Goal: Find specific page/section: Find specific page/section

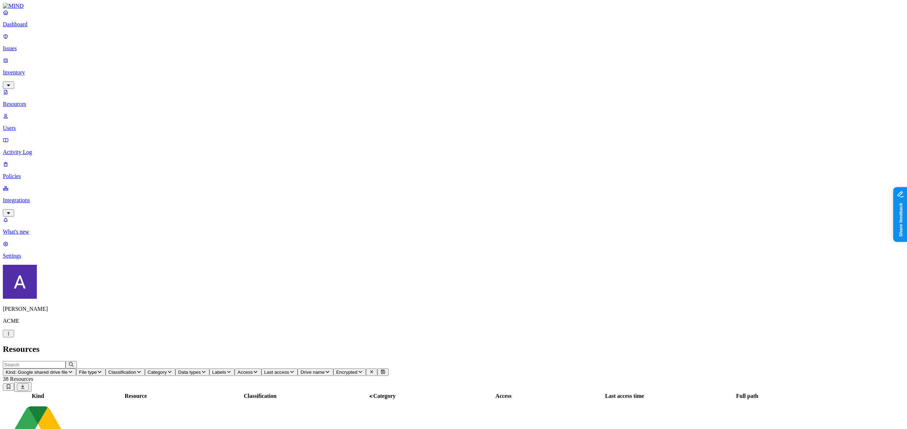
click at [61, 259] on nav "Dashboard Issues Inventory Resources Users Activity Log Policies Integrations W…" at bounding box center [453, 134] width 901 height 250
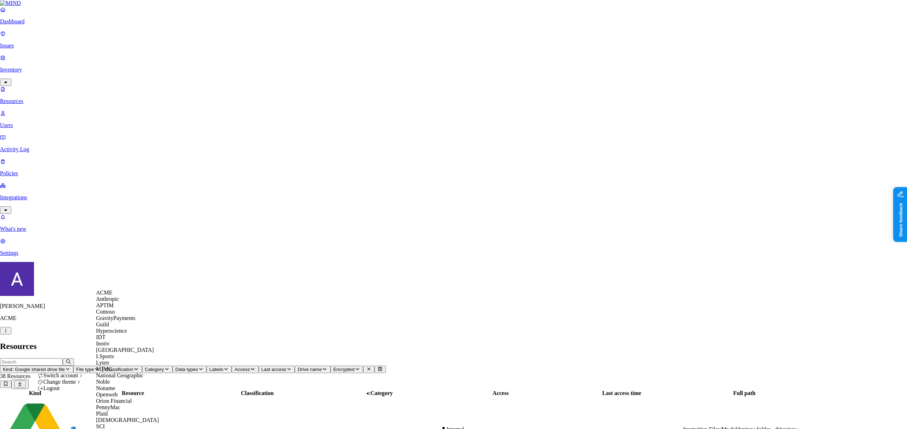
scroll to position [224, 0]
click at [112, 429] on span "Spirent" at bounding box center [104, 433] width 16 height 6
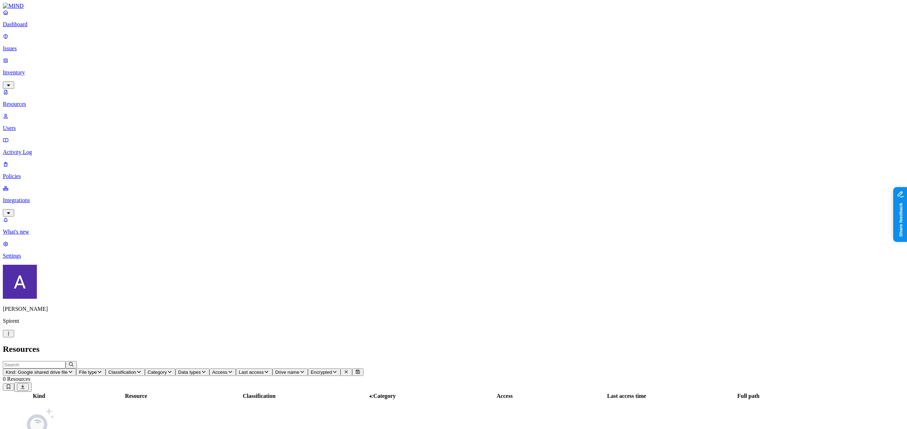
click at [68, 370] on span "Kind: Google shared drive file" at bounding box center [37, 372] width 62 height 5
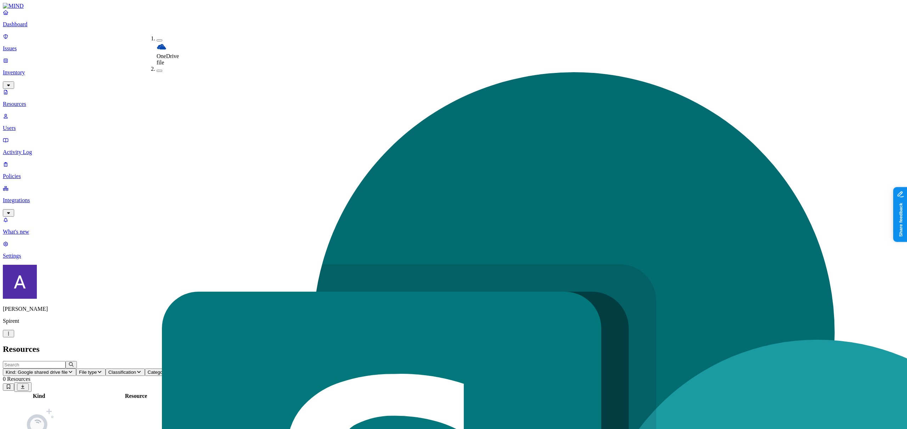
click at [249, 345] on header "Resources" at bounding box center [453, 350] width 901 height 10
